Goal: Task Accomplishment & Management: Use online tool/utility

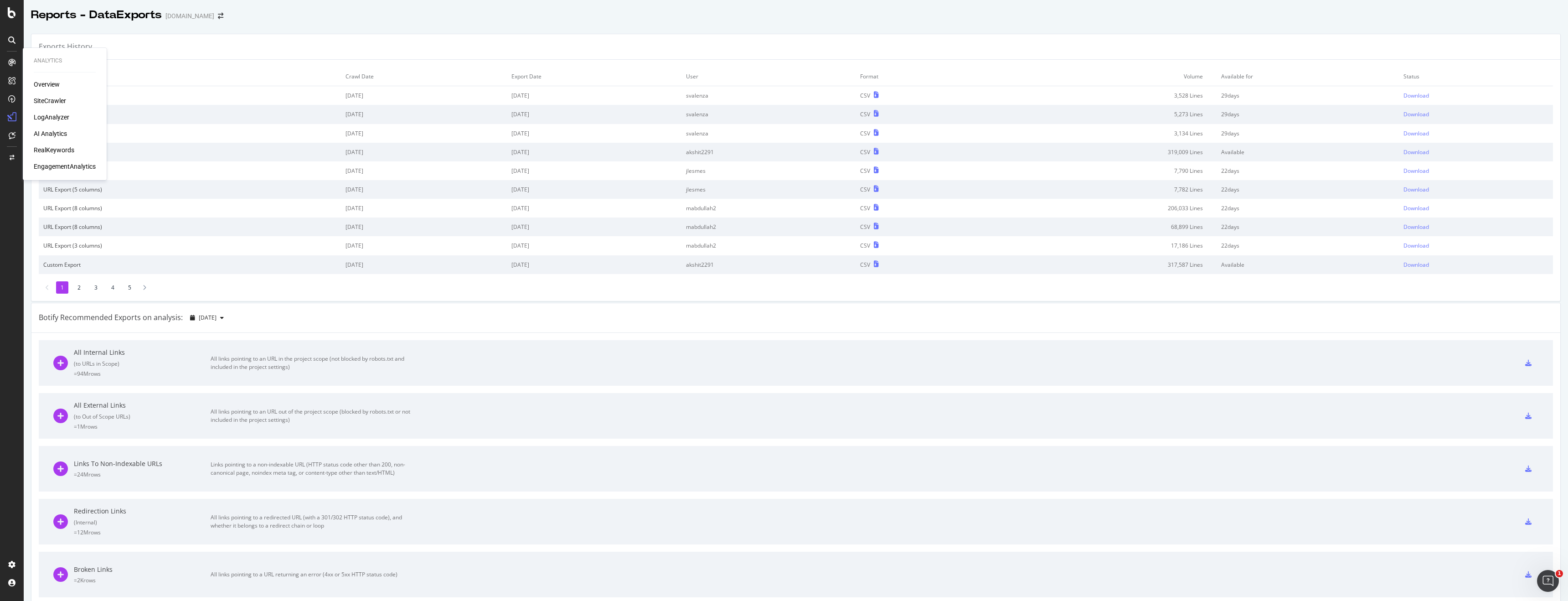
click at [48, 115] on div "LogAnalyzer" at bounding box center [52, 117] width 35 height 9
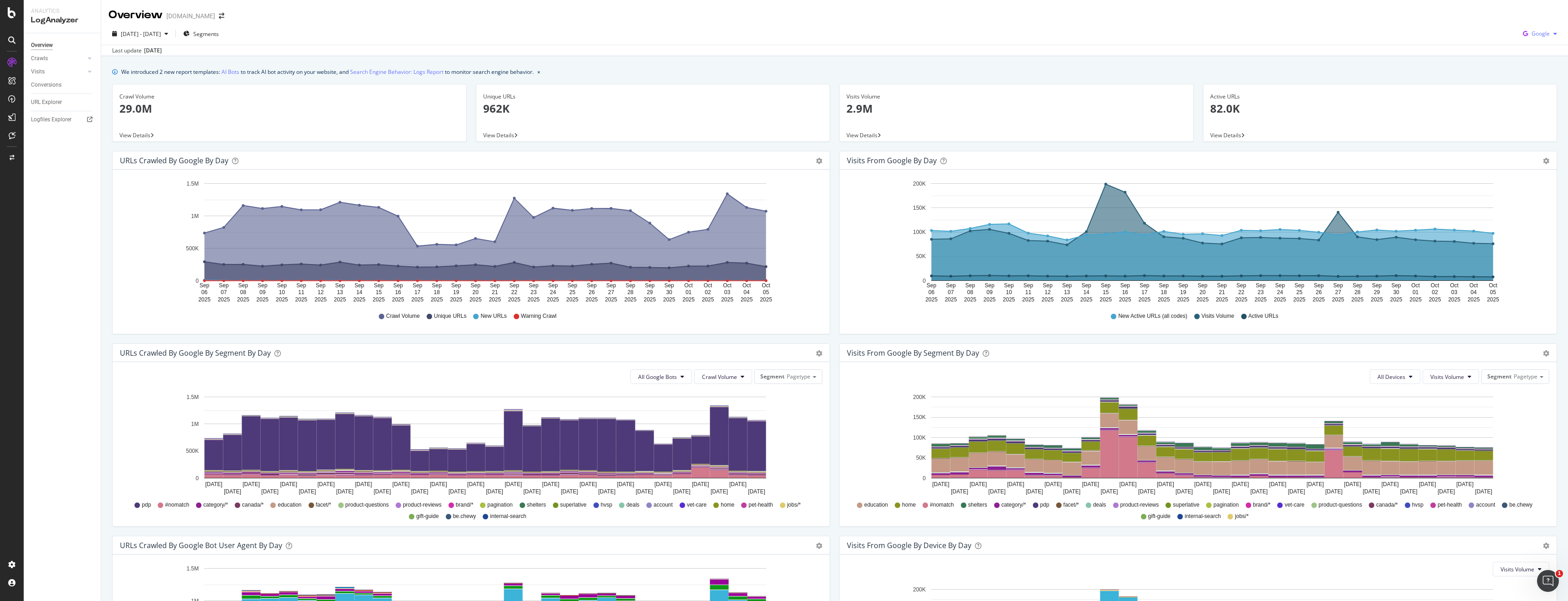
click at [1550, 31] on div "button" at bounding box center [1555, 34] width 11 height 6
click at [1534, 89] on span "OpenAI" at bounding box center [1540, 85] width 34 height 8
